Goal: Task Accomplishment & Management: Complete application form

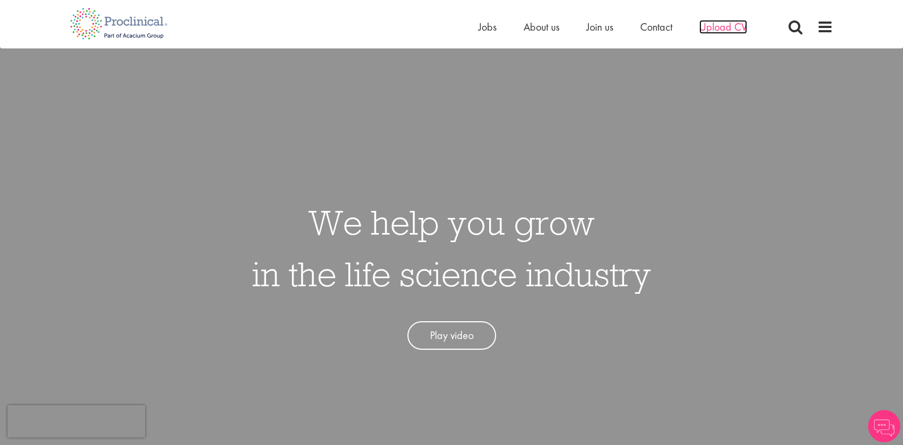
click at [718, 26] on span "Upload CV" at bounding box center [723, 27] width 48 height 14
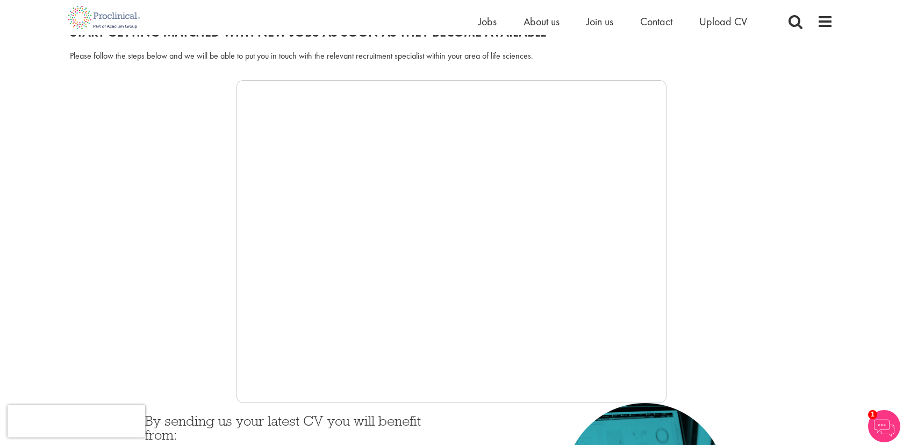
scroll to position [148, 0]
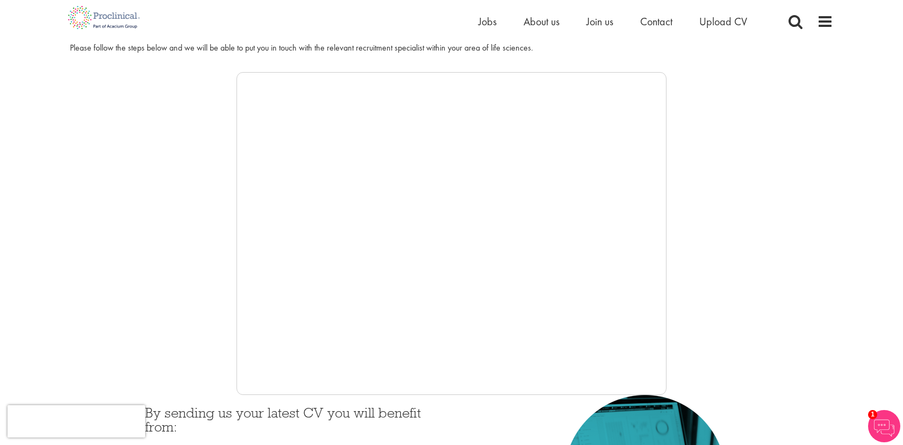
click at [733, 12] on div "Home Jobs About us Join us Contact Upload CV" at bounding box center [448, 17] width 772 height 35
click at [722, 23] on span "Upload CV" at bounding box center [723, 22] width 48 height 14
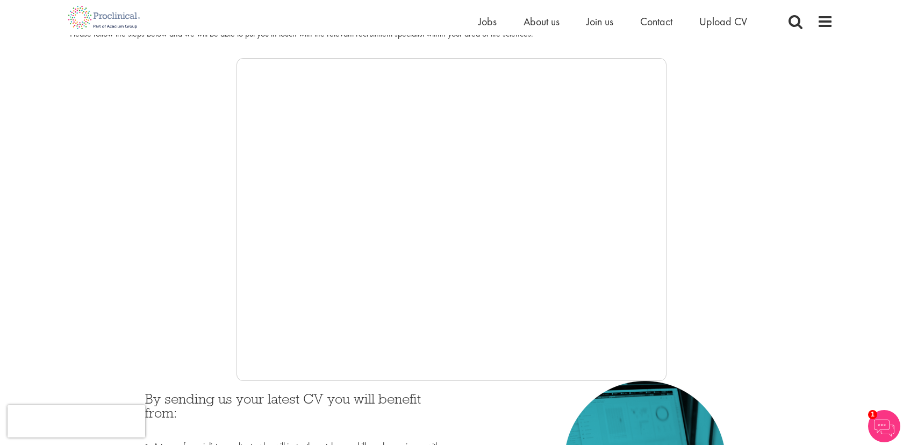
scroll to position [188, 0]
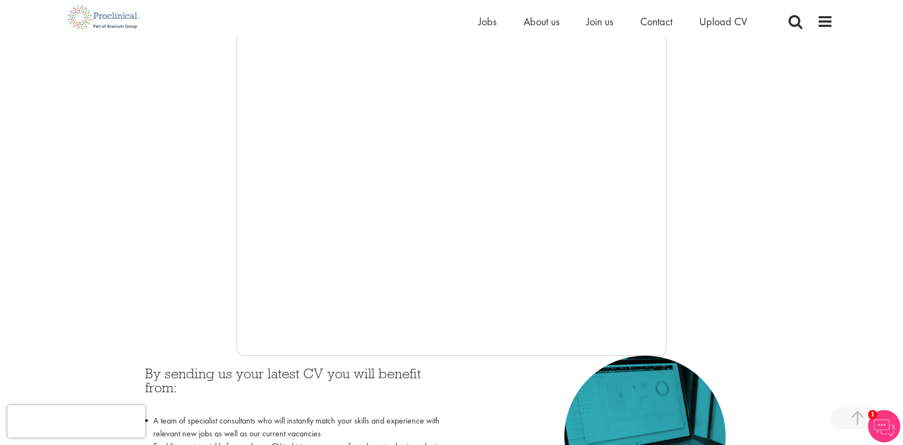
click at [224, 266] on div at bounding box center [451, 194] width 763 height 323
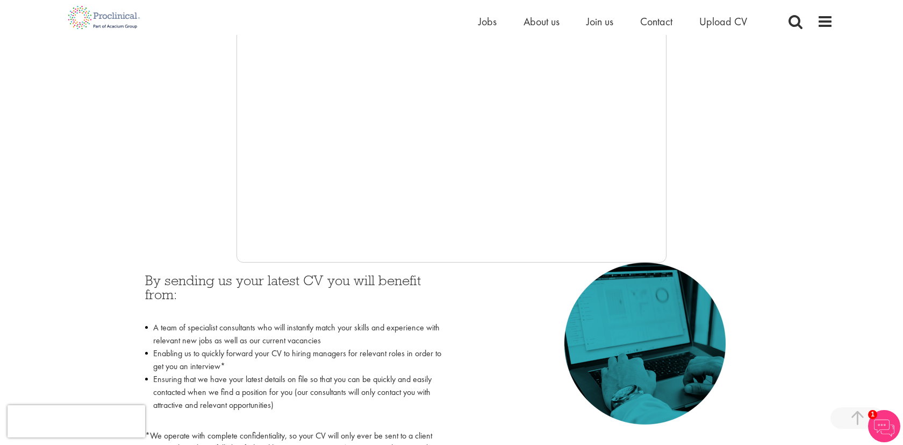
scroll to position [285, 0]
